Goal: Transaction & Acquisition: Purchase product/service

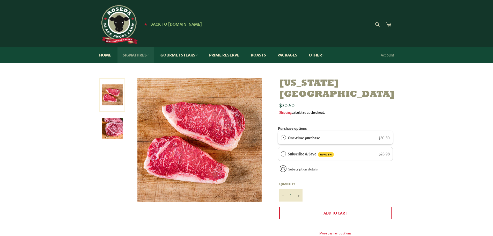
click at [125, 56] on link "Signatures" at bounding box center [136, 55] width 37 height 16
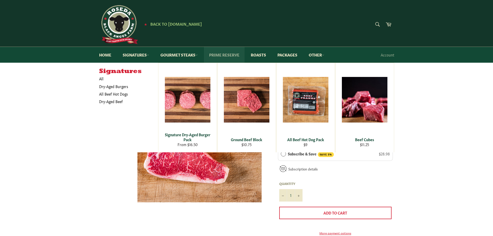
click at [239, 56] on link "Prime Reserve" at bounding box center [224, 55] width 41 height 16
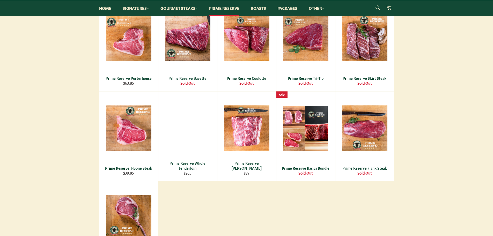
scroll to position [104, 0]
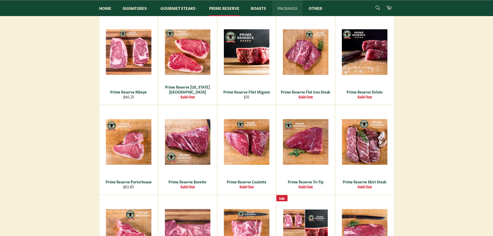
click at [297, 10] on link "Packages" at bounding box center [287, 8] width 30 height 16
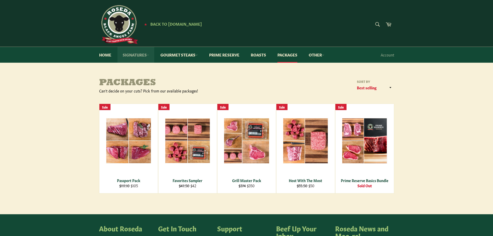
click at [140, 54] on link "Signatures" at bounding box center [136, 55] width 37 height 16
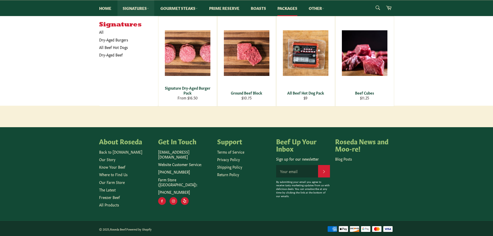
scroll to position [88, 0]
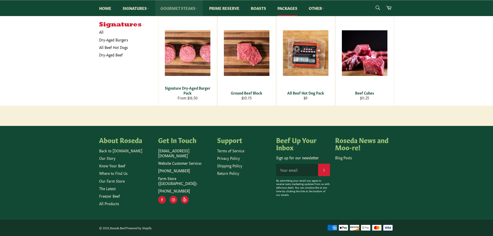
click at [169, 8] on link "Gourmet Steaks" at bounding box center [179, 8] width 48 height 16
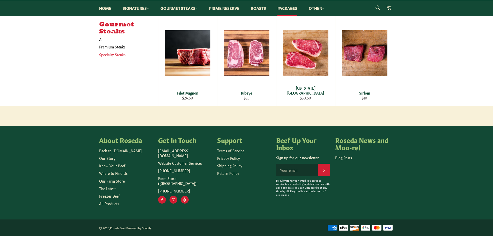
click at [111, 56] on link "Specialty Steaks" at bounding box center [125, 55] width 56 height 8
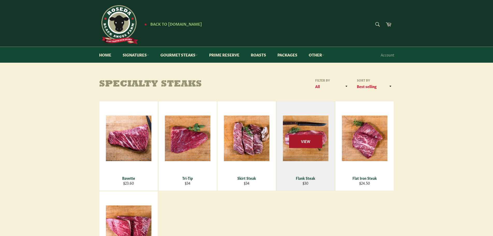
click at [313, 145] on span "View" at bounding box center [305, 141] width 33 height 13
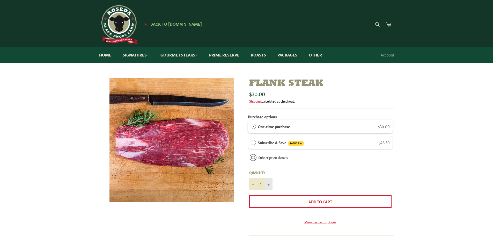
click at [267, 185] on button "+" at bounding box center [269, 184] width 8 height 12
type input "2"
click at [274, 159] on link "Subscription details" at bounding box center [273, 157] width 30 height 5
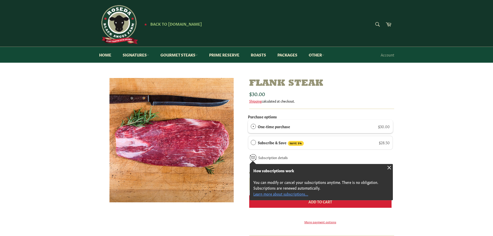
click at [267, 196] on button "Add to Cart" at bounding box center [320, 201] width 142 height 12
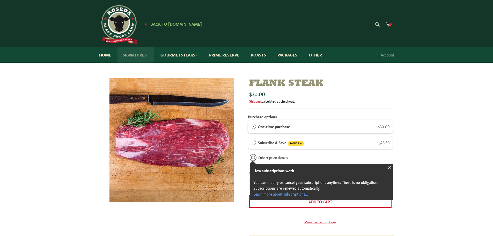
click at [128, 55] on link "Signatures" at bounding box center [136, 55] width 37 height 16
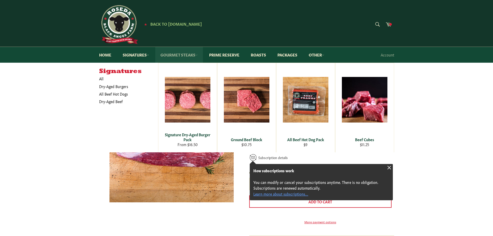
click at [168, 54] on link "Gourmet Steaks" at bounding box center [179, 55] width 48 height 16
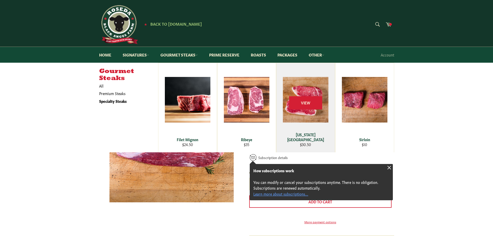
click at [307, 142] on div "[US_STATE][GEOGRAPHIC_DATA]" at bounding box center [306, 137] width 52 height 10
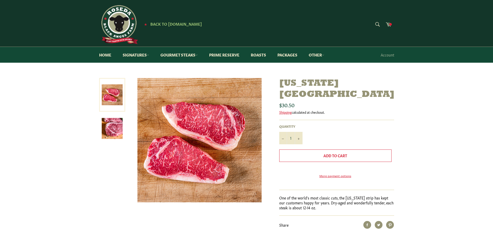
click at [305, 149] on button "Add to Cart" at bounding box center [335, 155] width 112 height 12
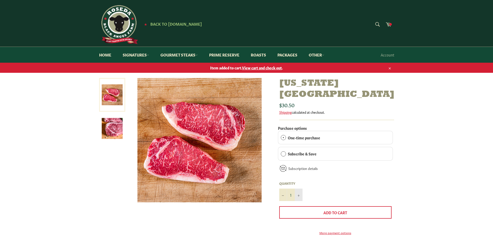
click at [295, 128] on form "Purchase options One-time purchase Subscribe & Save Deliver every 2 weeks month…" at bounding box center [335, 183] width 115 height 118
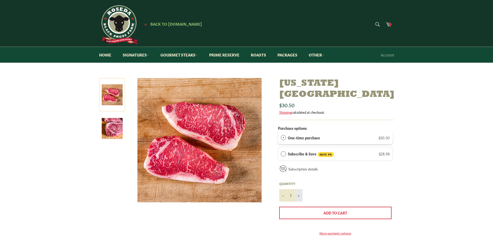
click at [299, 189] on button "+" at bounding box center [299, 195] width 8 height 12
type input "2"
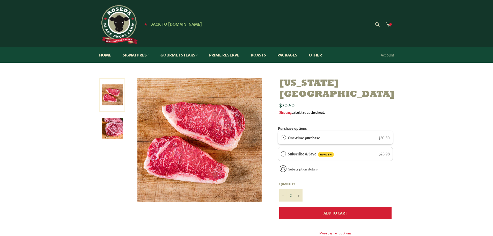
click at [312, 207] on button "Add to Cart" at bounding box center [335, 213] width 112 height 12
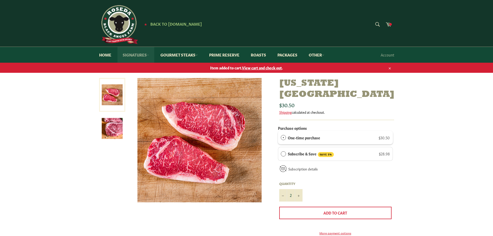
click at [140, 55] on link "Signatures" at bounding box center [136, 55] width 37 height 16
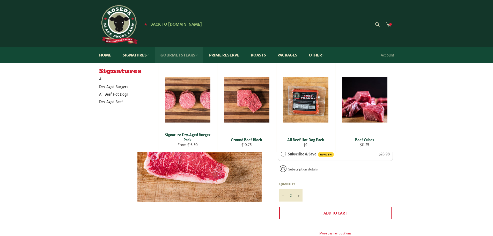
click at [167, 54] on link "Gourmet Steaks" at bounding box center [179, 55] width 48 height 16
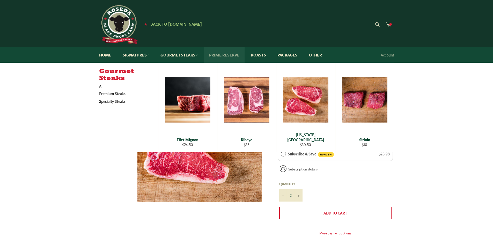
click at [225, 55] on link "Prime Reserve" at bounding box center [224, 55] width 41 height 16
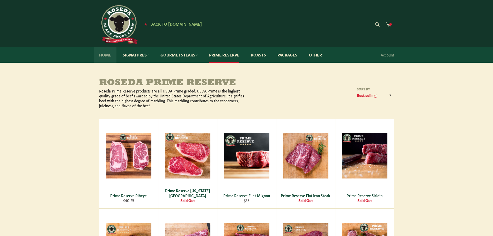
click at [103, 56] on link "Home" at bounding box center [105, 55] width 23 height 16
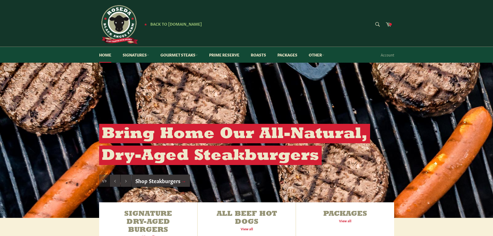
scroll to position [104, 0]
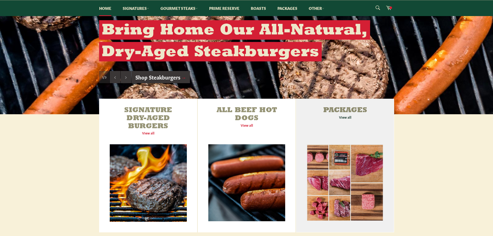
click at [342, 117] on link "Packages View all" at bounding box center [345, 166] width 98 height 134
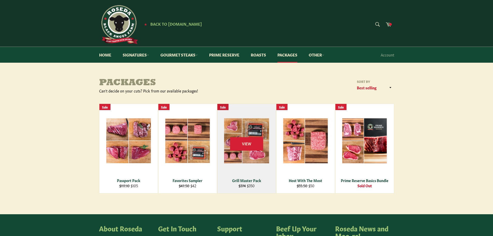
click at [248, 181] on div "Grill Master Pack" at bounding box center [247, 180] width 52 height 5
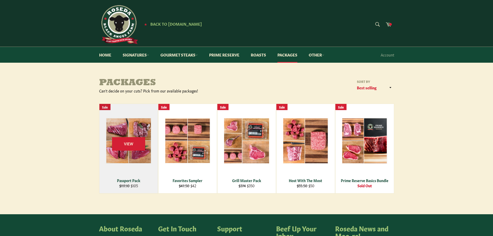
click at [121, 180] on div "Passport Pack" at bounding box center [129, 180] width 52 height 5
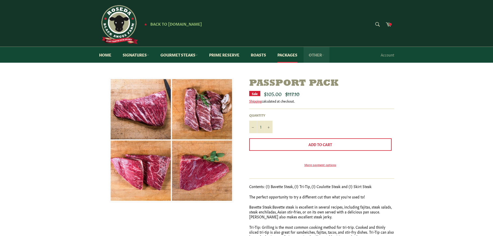
click at [317, 56] on link "Other" at bounding box center [317, 55] width 26 height 16
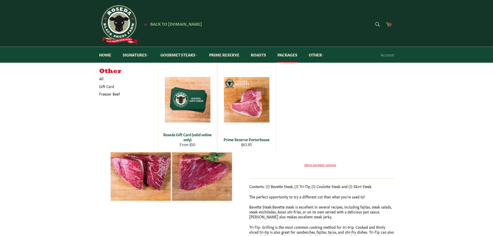
click at [389, 25] on icon at bounding box center [389, 24] width 6 height 6
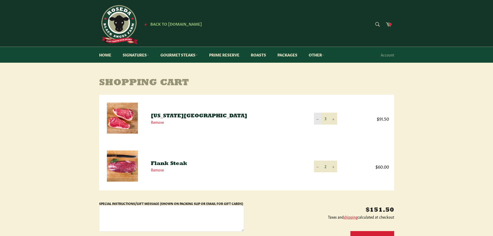
click at [316, 120] on button "−" at bounding box center [318, 119] width 8 height 12
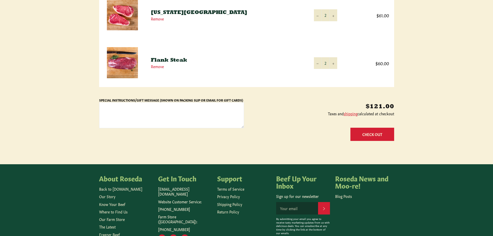
scroll to position [104, 0]
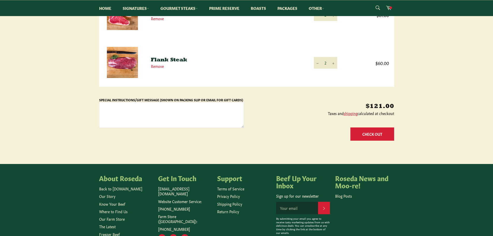
click at [362, 133] on button "Check Out" at bounding box center [373, 133] width 44 height 13
